Goal: Task Accomplishment & Management: Use online tool/utility

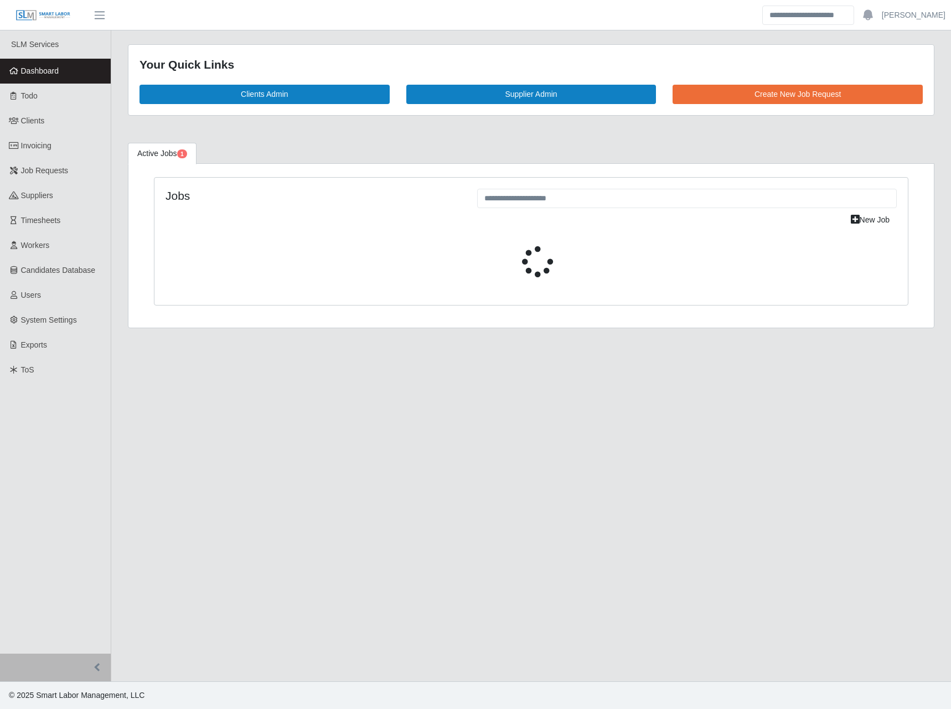
select select "****"
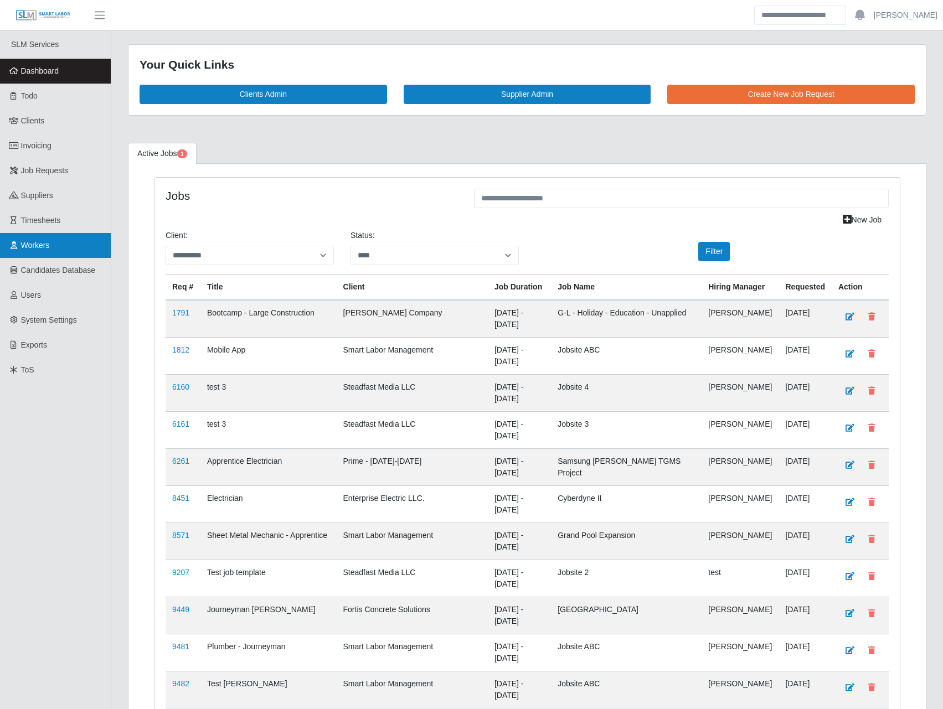
click at [49, 245] on span "Workers" at bounding box center [35, 245] width 29 height 9
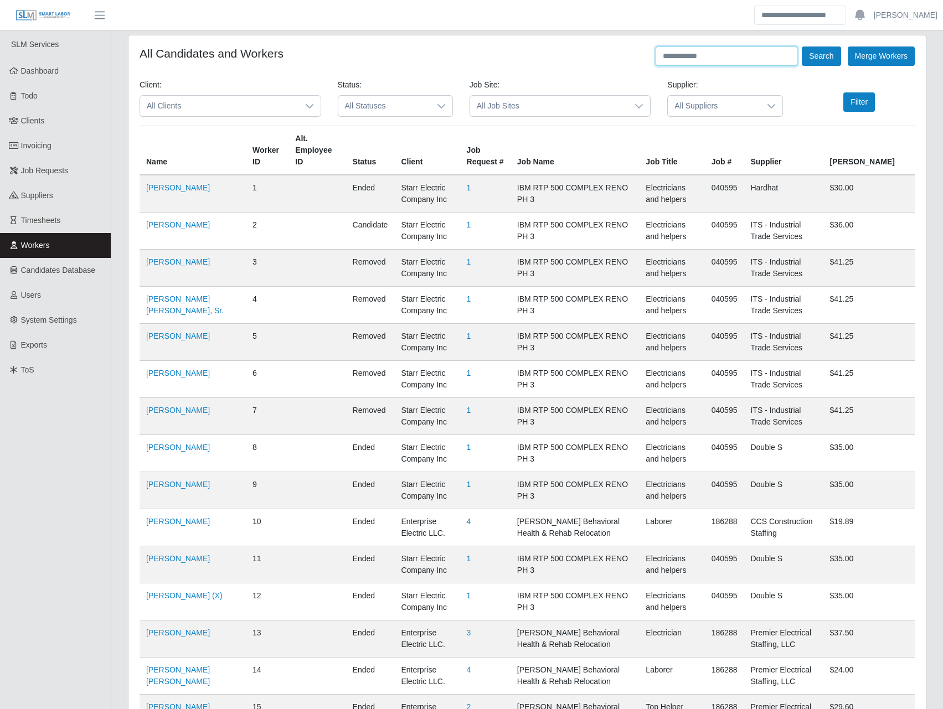
click at [694, 52] on input "text" at bounding box center [727, 56] width 142 height 19
type input "****"
click at [813, 53] on button "Search" at bounding box center [821, 56] width 39 height 19
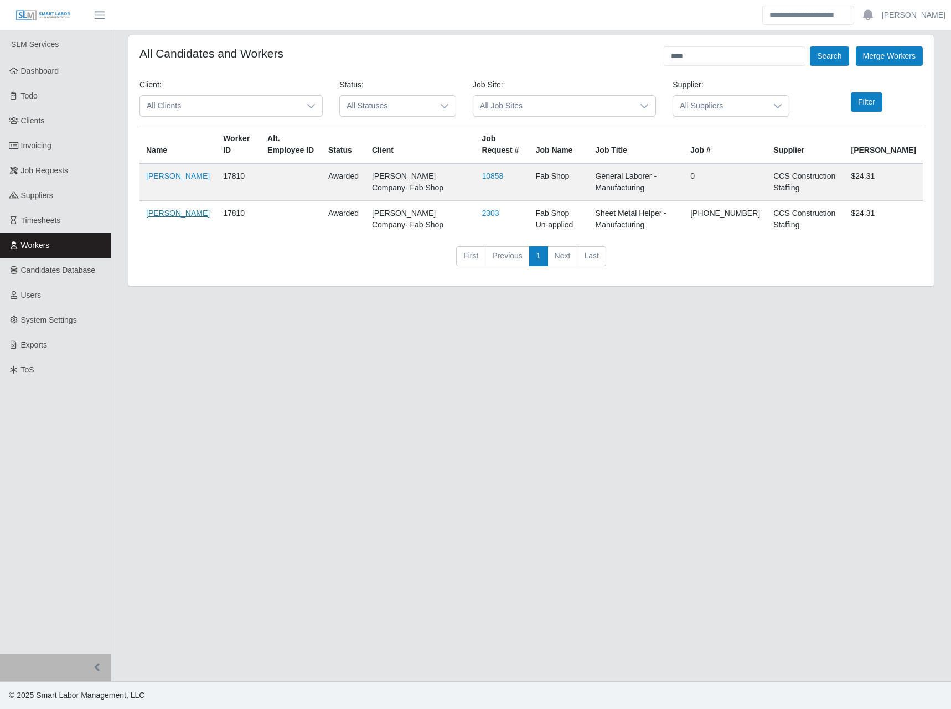
click at [162, 218] on link "Ngoc Nguyen" at bounding box center [178, 213] width 64 height 9
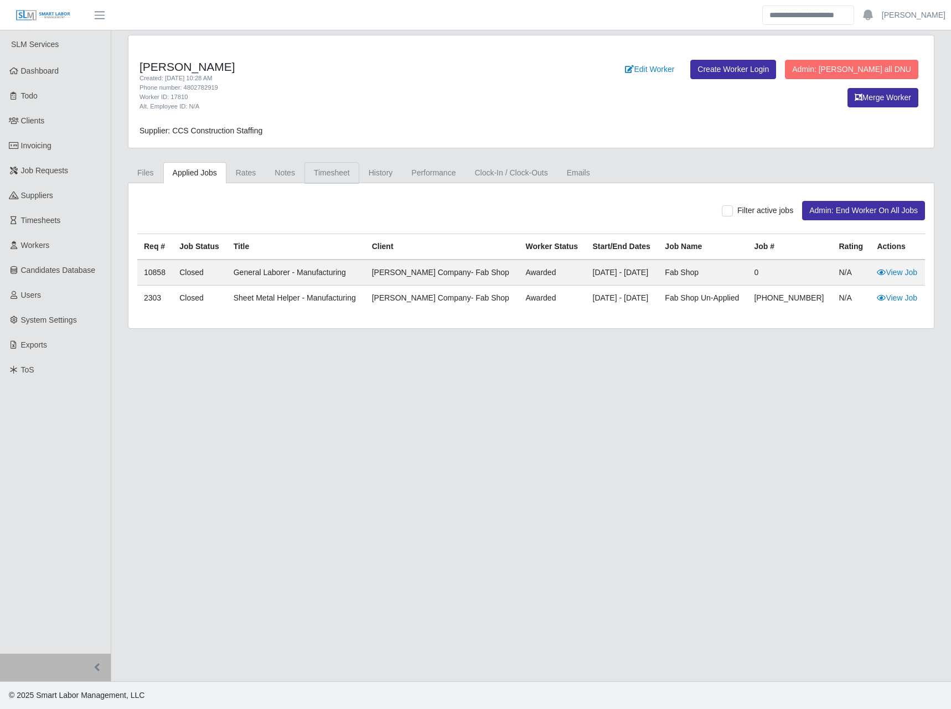
click at [334, 176] on link "Timesheet" at bounding box center [332, 173] width 55 height 22
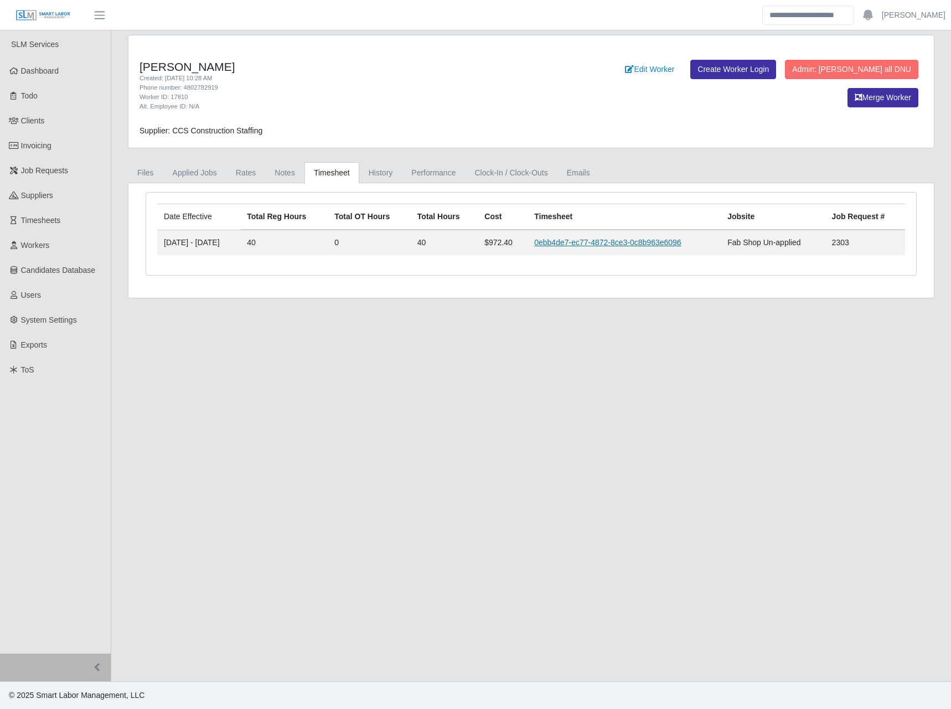
click at [621, 239] on link "0ebb4de7-ec77-4872-8ce3-0c8b963e6096" at bounding box center [607, 242] width 147 height 9
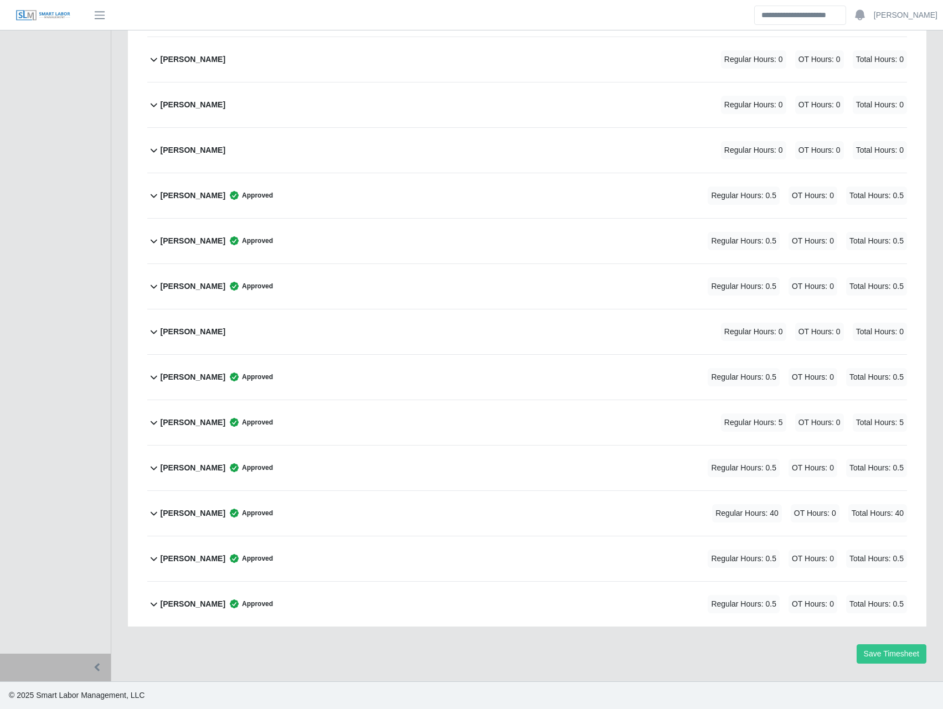
click at [202, 516] on b "Ngoc Nguyen" at bounding box center [193, 514] width 65 height 12
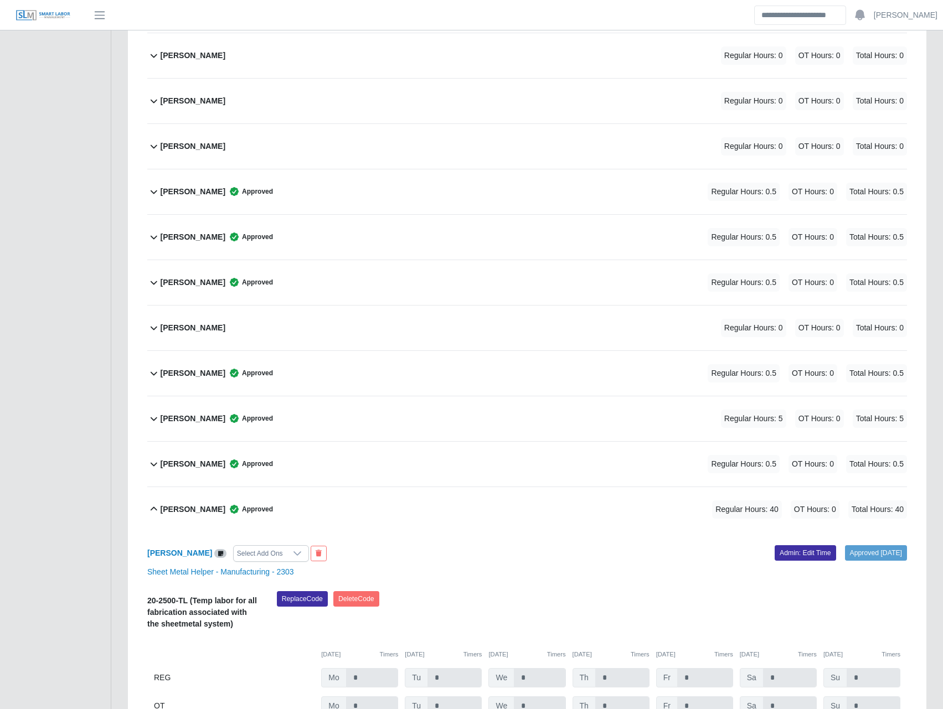
scroll to position [623, 0]
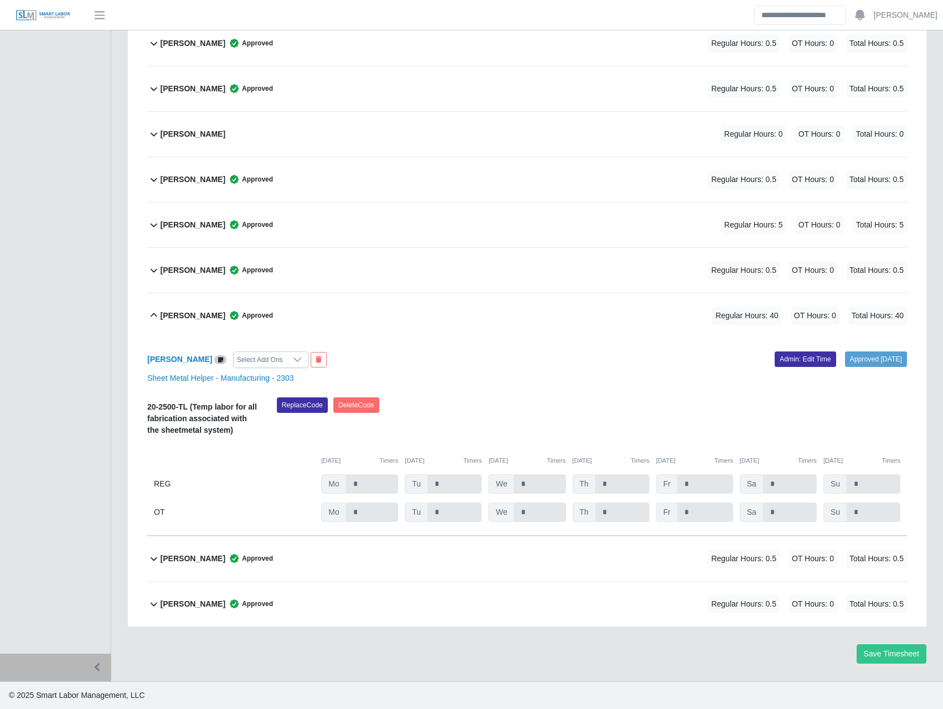
click at [178, 225] on b "Matthew Tepper" at bounding box center [193, 225] width 65 height 12
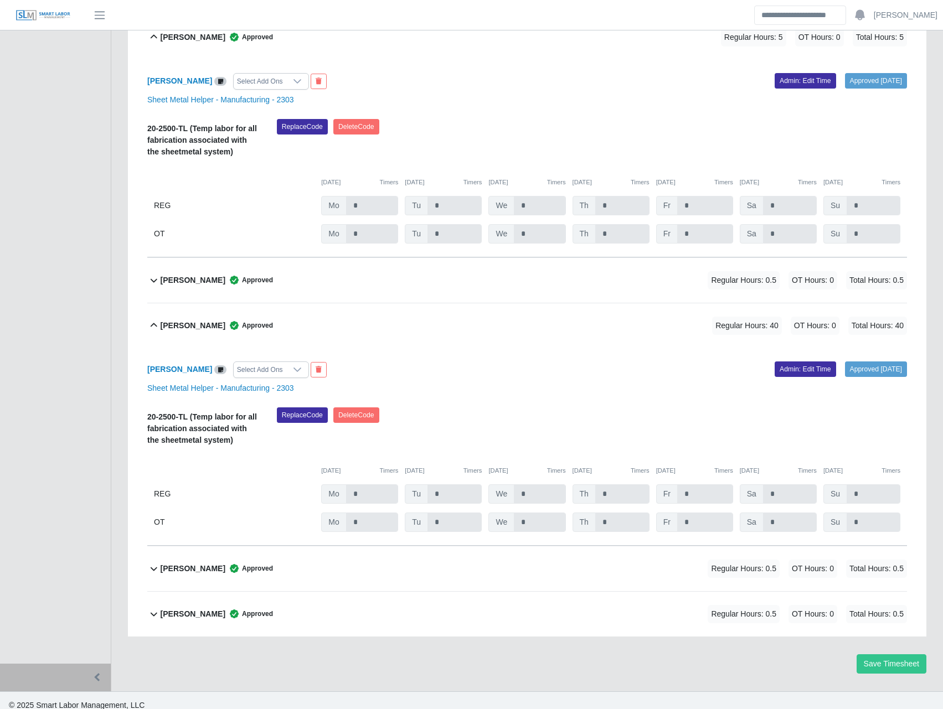
scroll to position [821, 0]
